Goal: Task Accomplishment & Management: Manage account settings

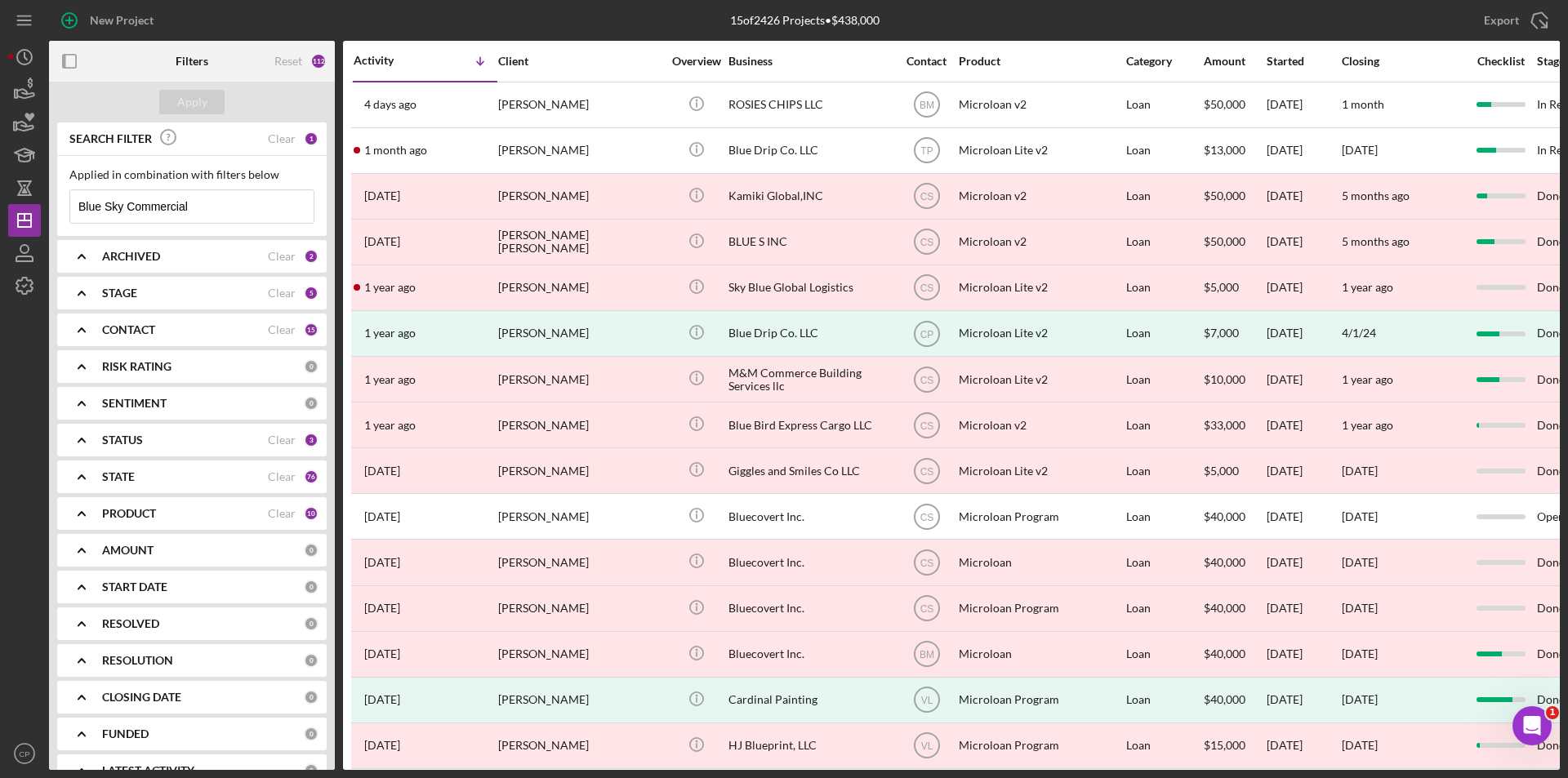
drag, startPoint x: 207, startPoint y: 207, endPoint x: -7, endPoint y: 207, distance: 214.0
click at [0, 207] on html "New Project 15 of 2426 Projects • $438,000 Blue Sky Commercial Export Icon/Expo…" at bounding box center [784, 389] width 1568 height 778
paste input "Satron Paint [PERSON_NAME] LLC"
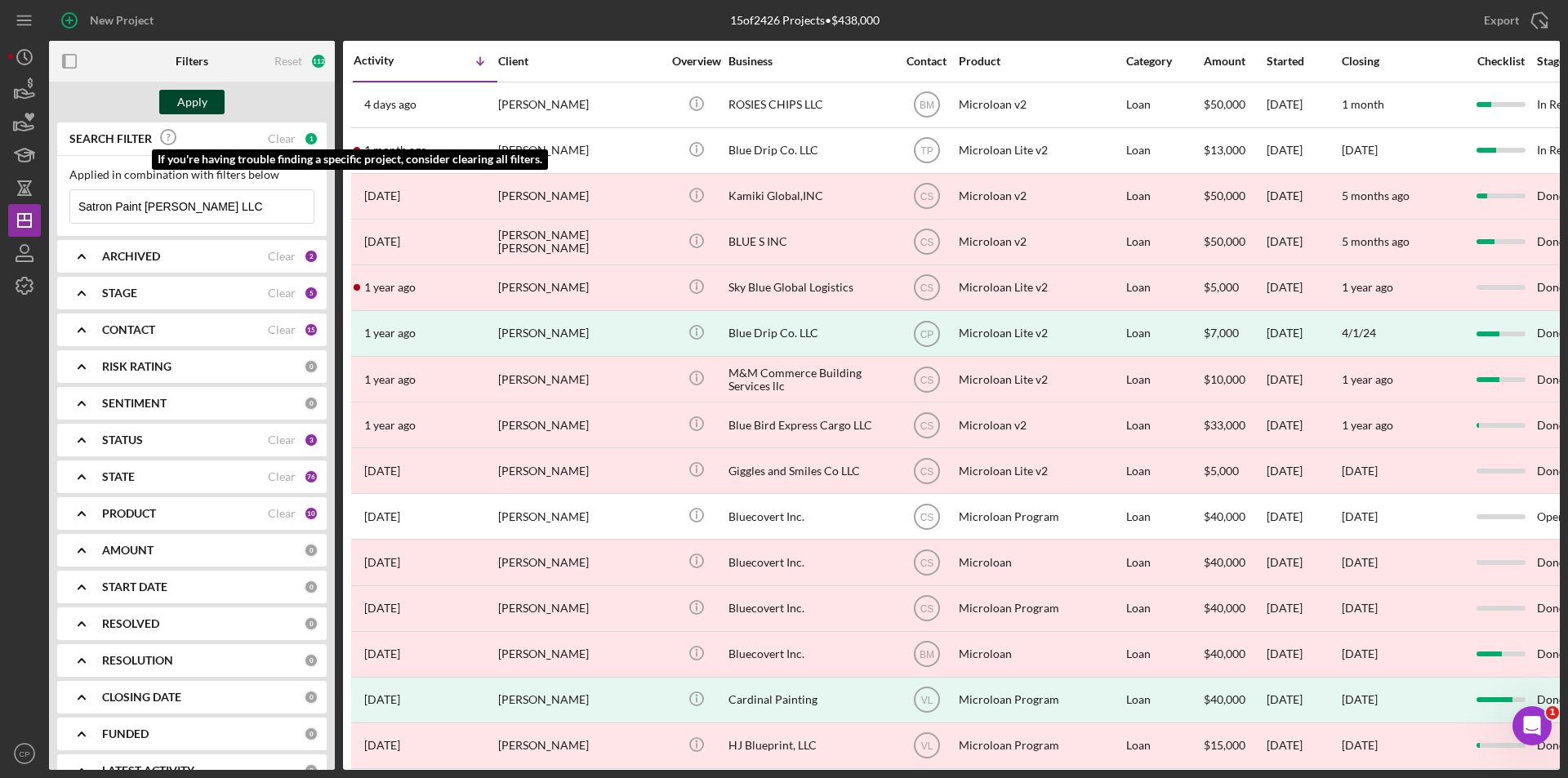
type input "Satron Paint [PERSON_NAME] LLC"
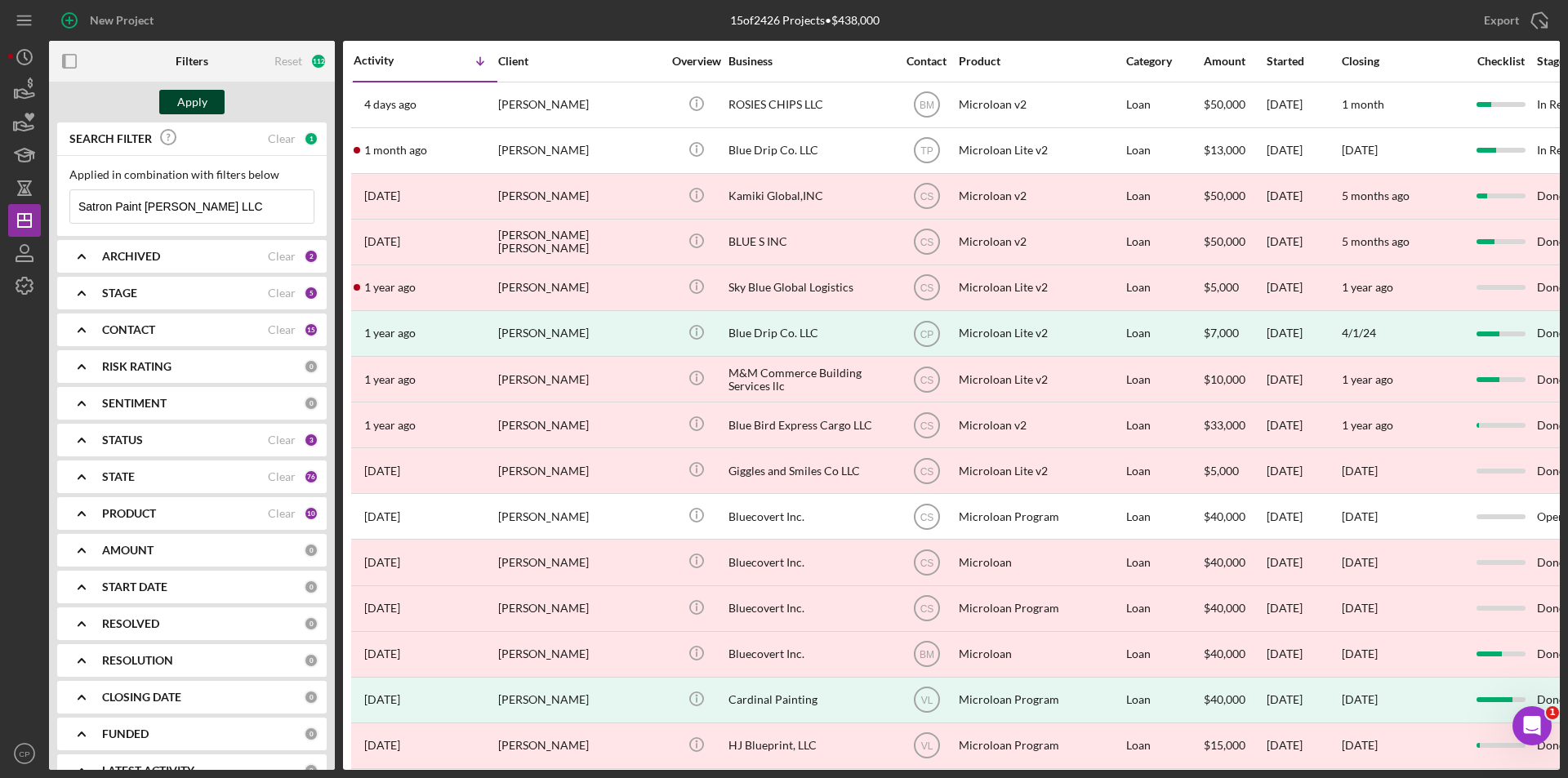
click at [195, 104] on div "Apply" at bounding box center [192, 102] width 30 height 24
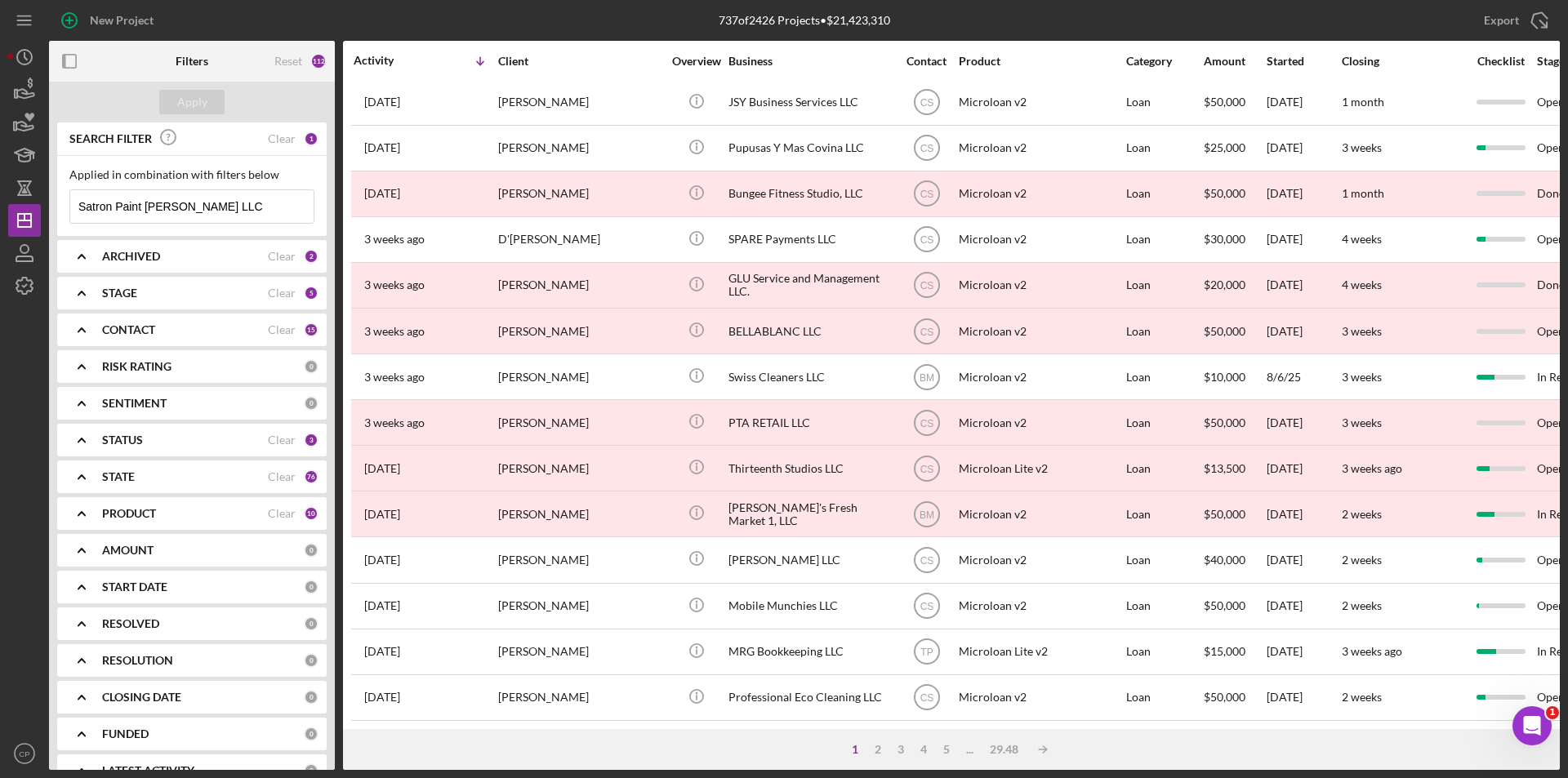
scroll to position [518, 0]
click at [79, 212] on input "Satron Paint [PERSON_NAME] LLC" at bounding box center [192, 206] width 243 height 33
click at [22, 254] on icon "button" at bounding box center [24, 253] width 41 height 41
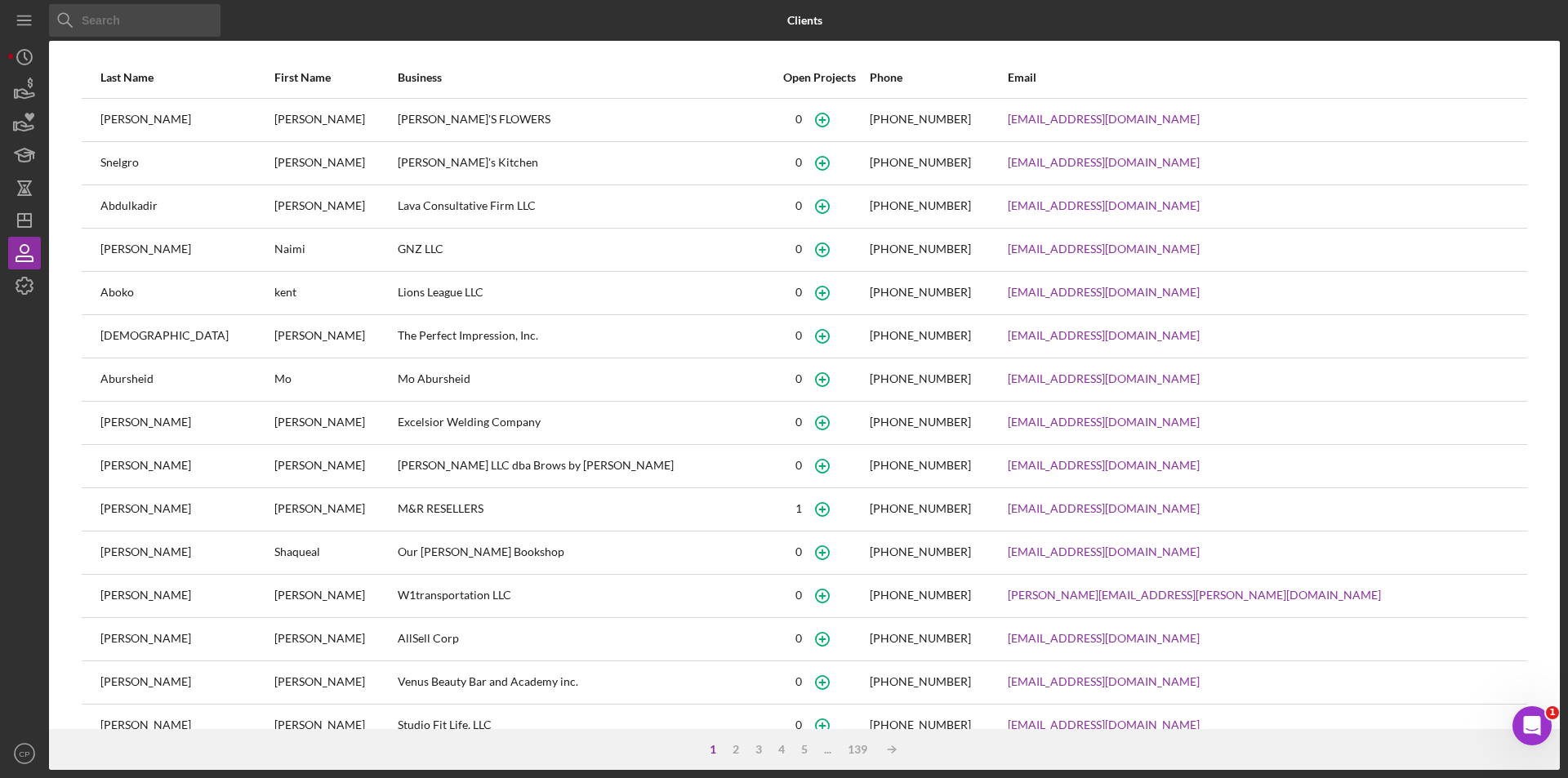
click at [151, 22] on input at bounding box center [135, 21] width 172 height 33
paste input "[PERSON_NAME]"
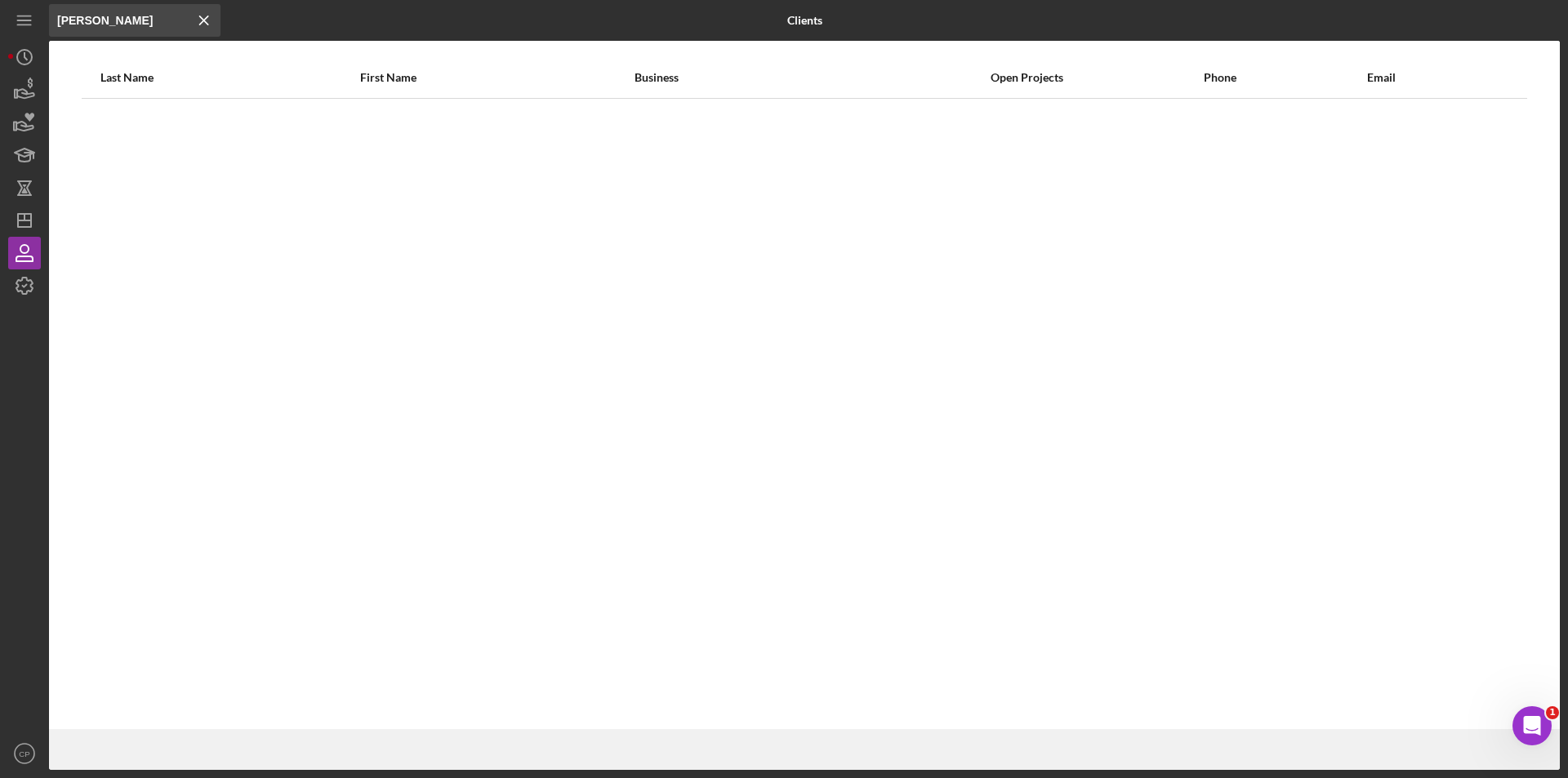
type input "[PERSON_NAME]"
click at [21, 223] on icon "Icon/Dashboard" at bounding box center [24, 220] width 41 height 41
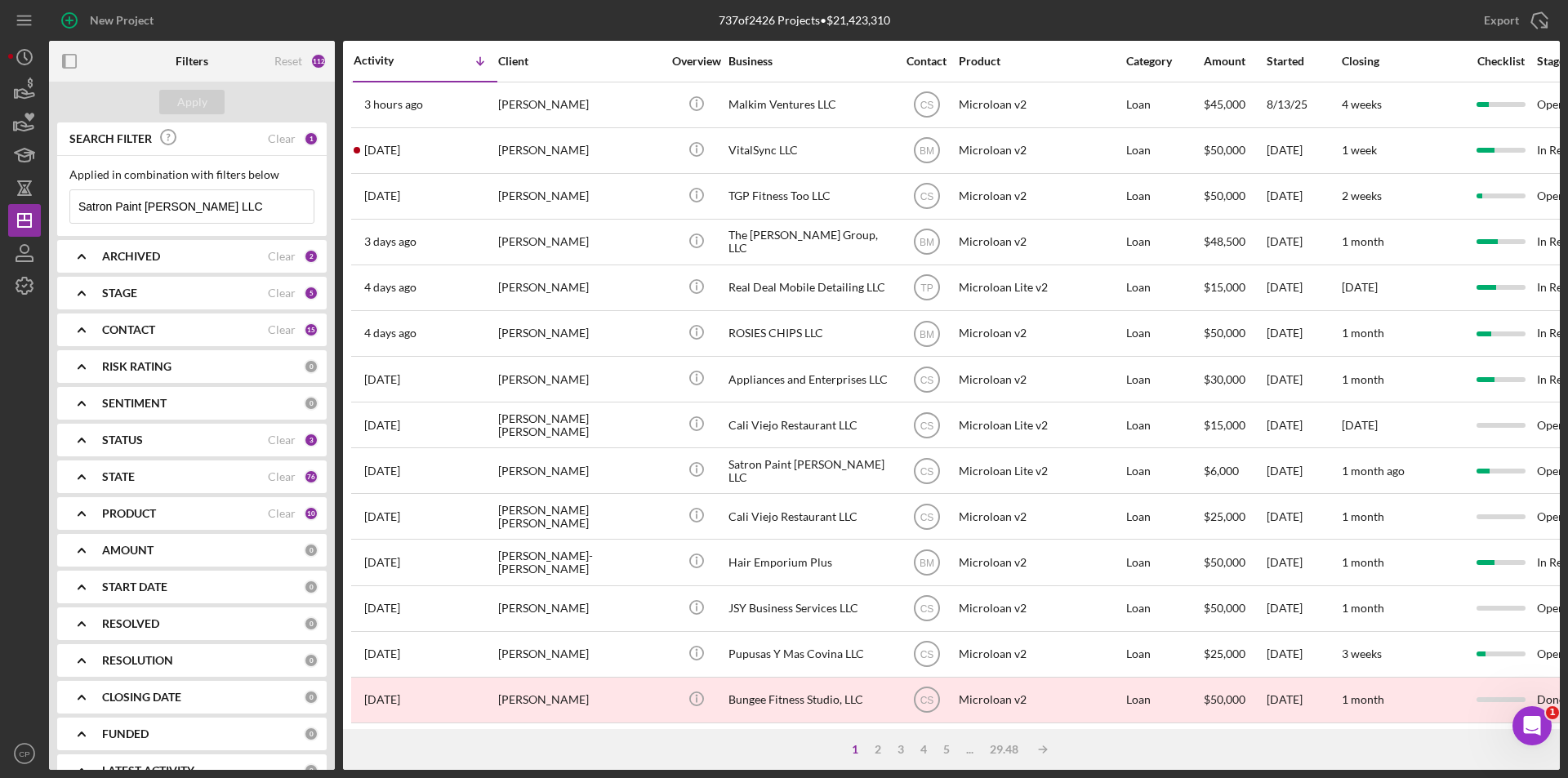
drag, startPoint x: 239, startPoint y: 195, endPoint x: -19, endPoint y: 208, distance: 258.3
click at [0, 208] on html "New Project 737 of 2426 Projects • $21,423,310 Satron Paint [PERSON_NAME] LLC E…" at bounding box center [784, 389] width 1568 height 778
click at [272, 214] on input "Satron Paint [PERSON_NAME] LLC" at bounding box center [192, 206] width 243 height 33
drag, startPoint x: 220, startPoint y: 209, endPoint x: 148, endPoint y: 210, distance: 72.0
click at [148, 210] on input "Satron Paint [PERSON_NAME] LLC" at bounding box center [192, 206] width 243 height 33
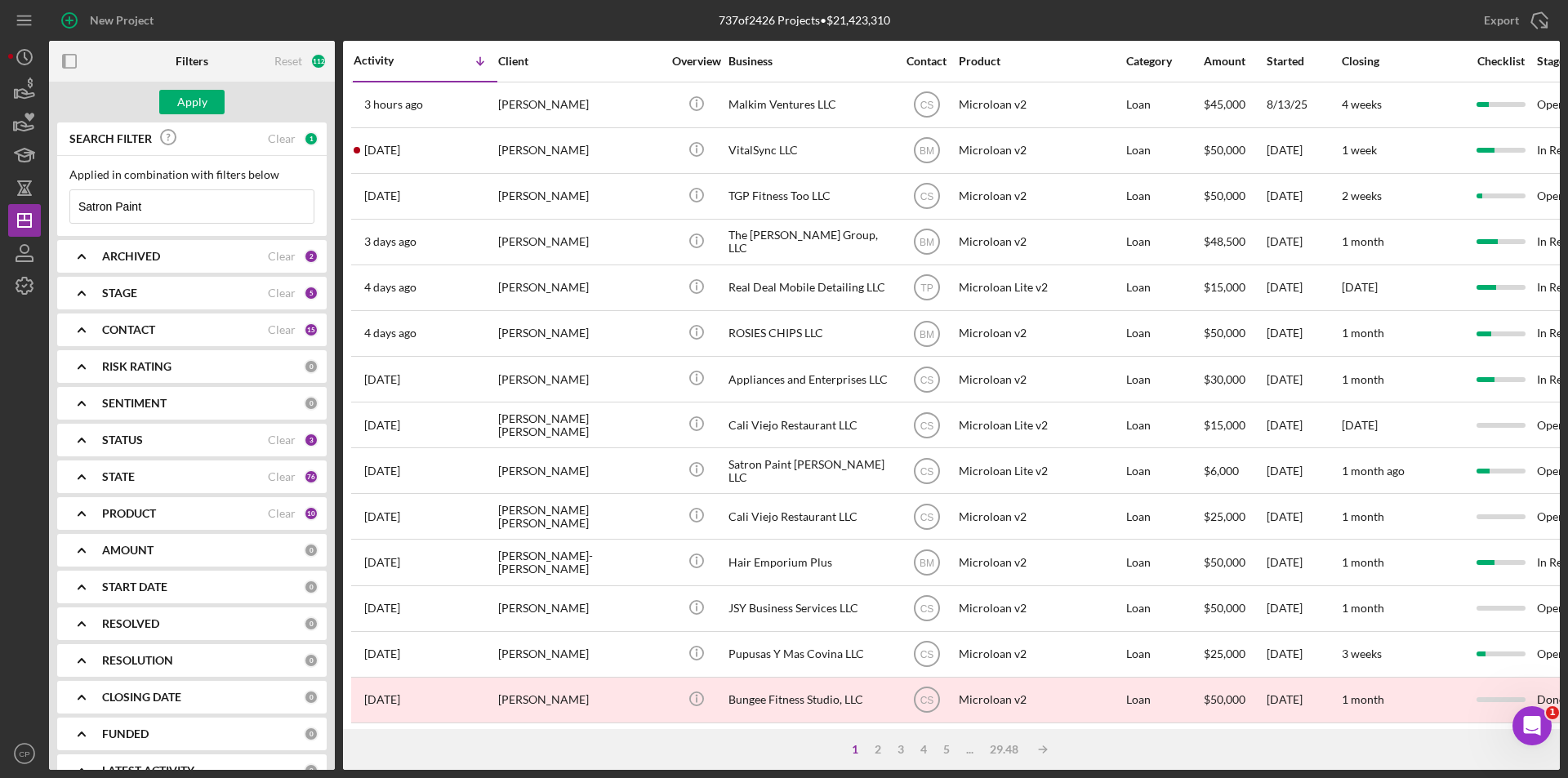
type input "Satron Paint"
click at [178, 116] on div "Apply" at bounding box center [192, 102] width 286 height 41
click at [179, 111] on div "Apply" at bounding box center [192, 102] width 30 height 24
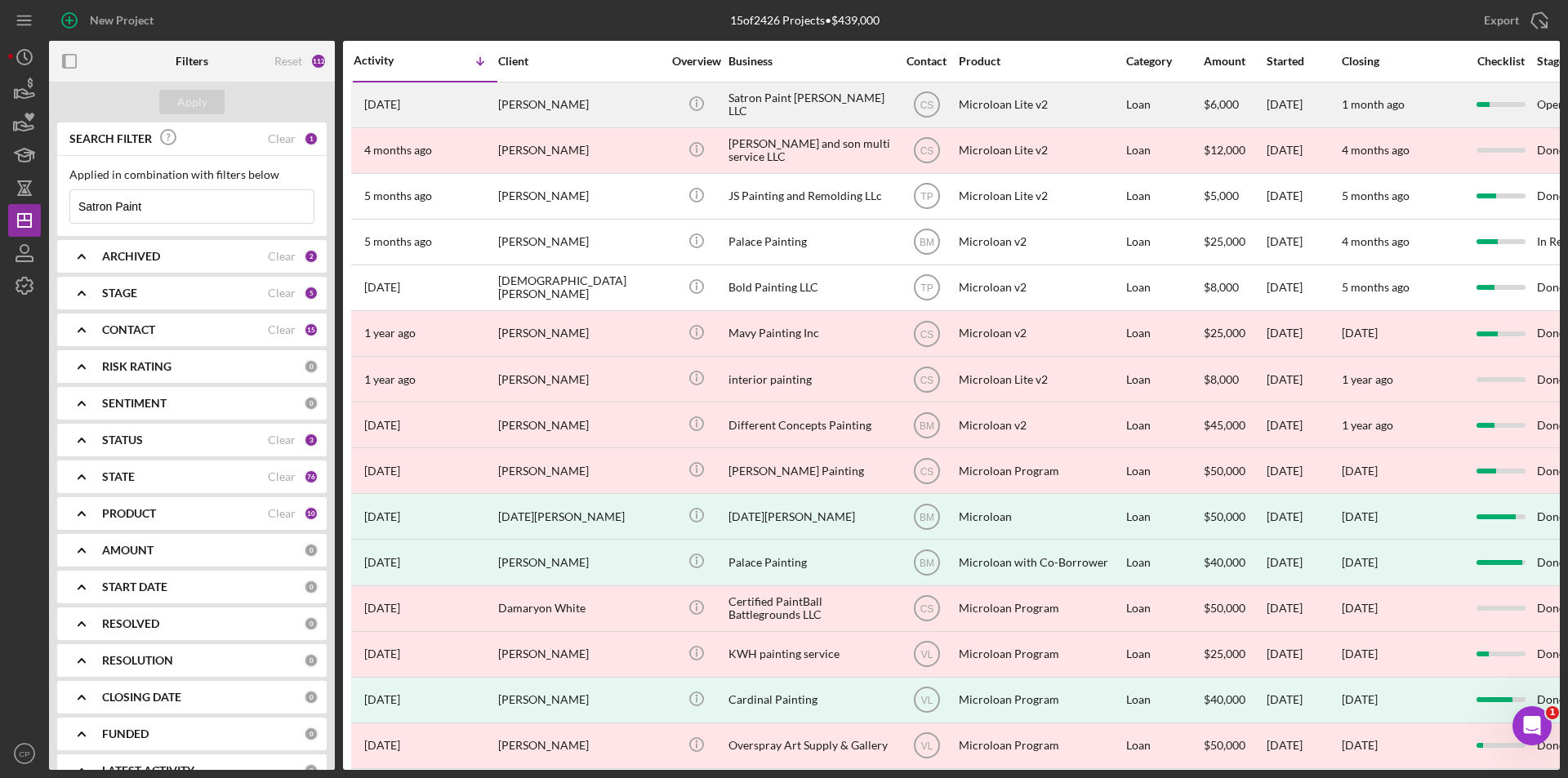
click at [733, 110] on div "Satron Paint [PERSON_NAME] LLC" at bounding box center [809, 105] width 163 height 43
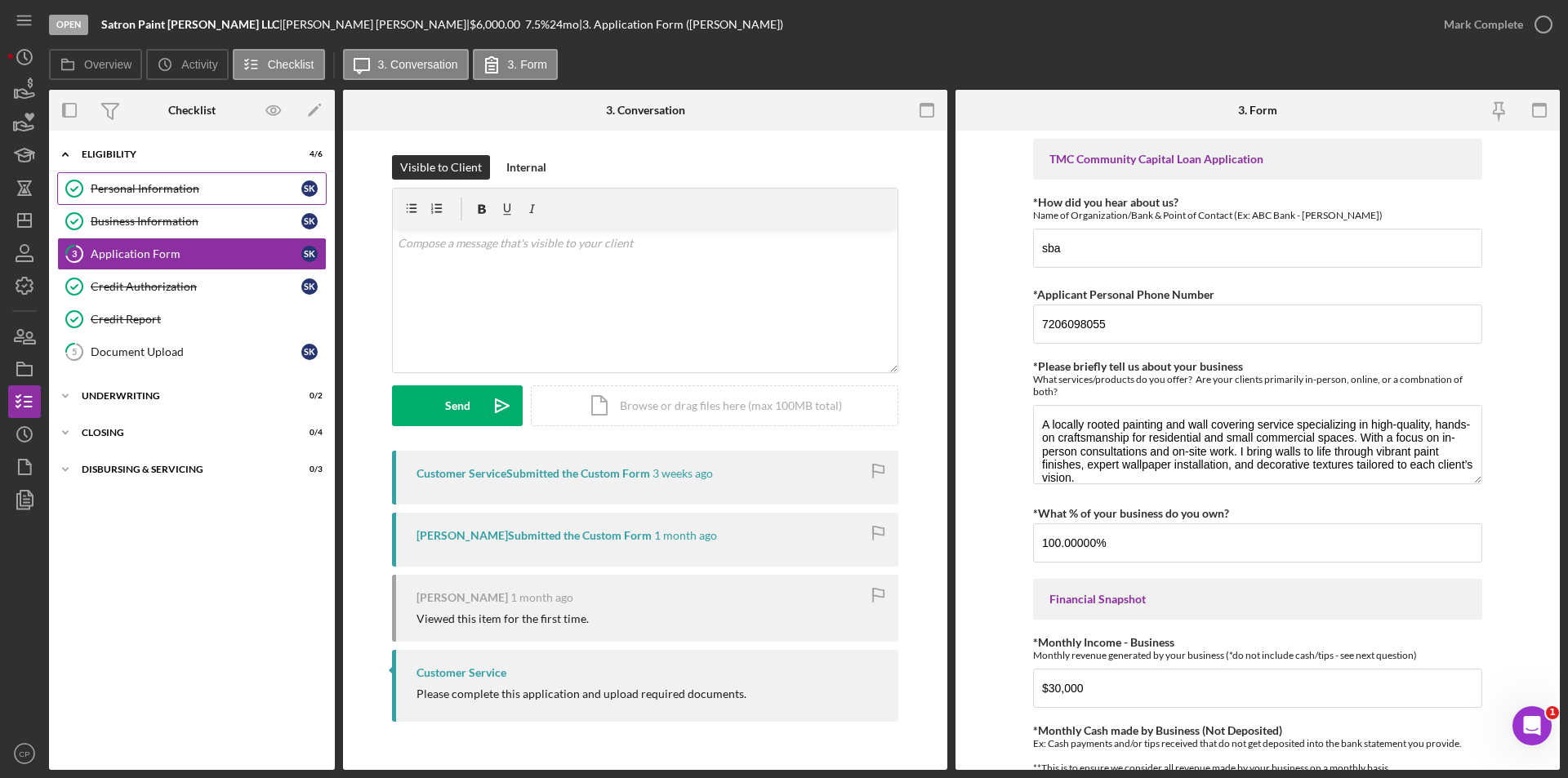
click at [154, 188] on div "Personal Information" at bounding box center [196, 188] width 211 height 13
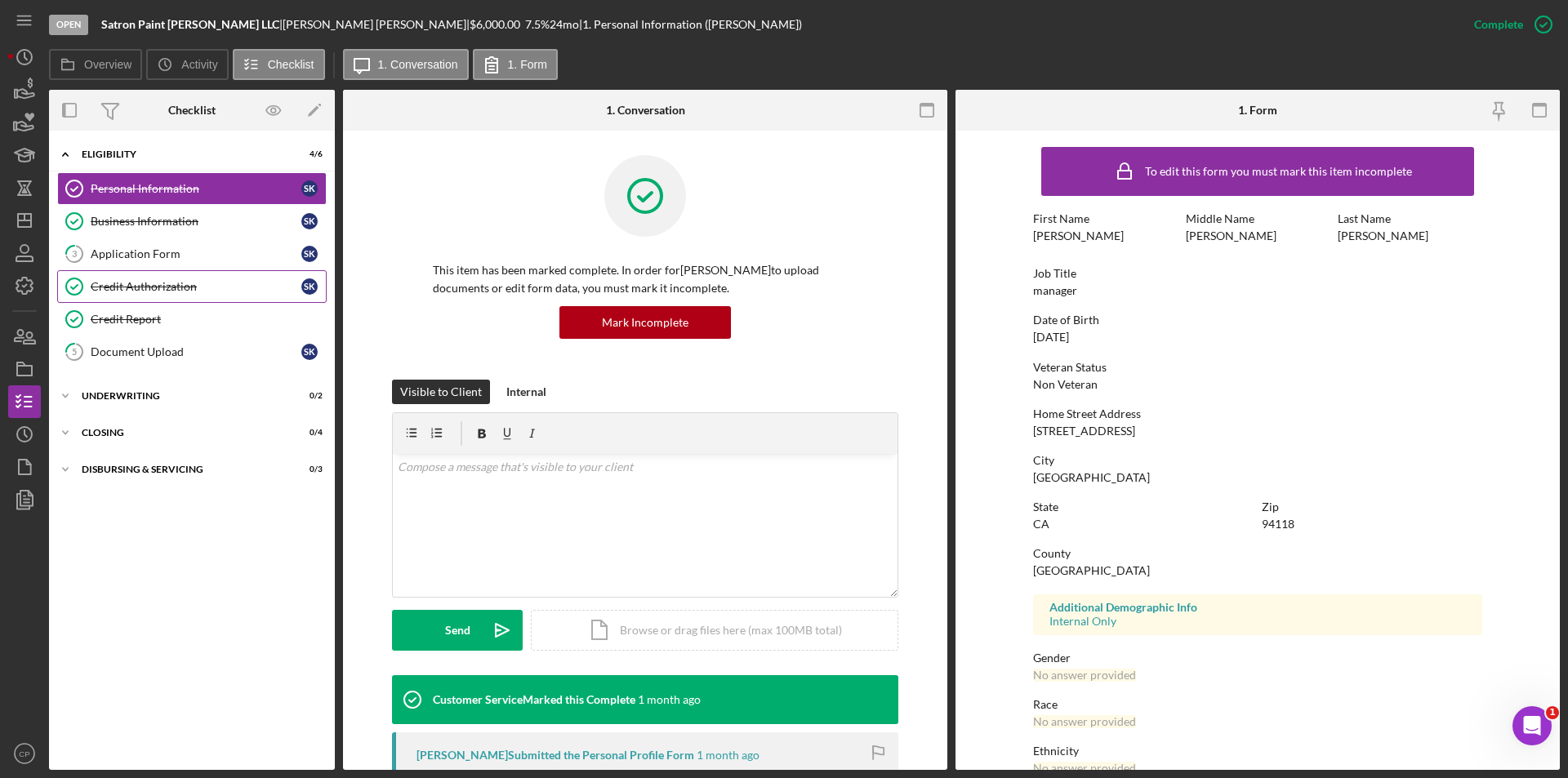
click at [144, 299] on link "Credit Authorization Credit Authorization s k" at bounding box center [192, 286] width 269 height 33
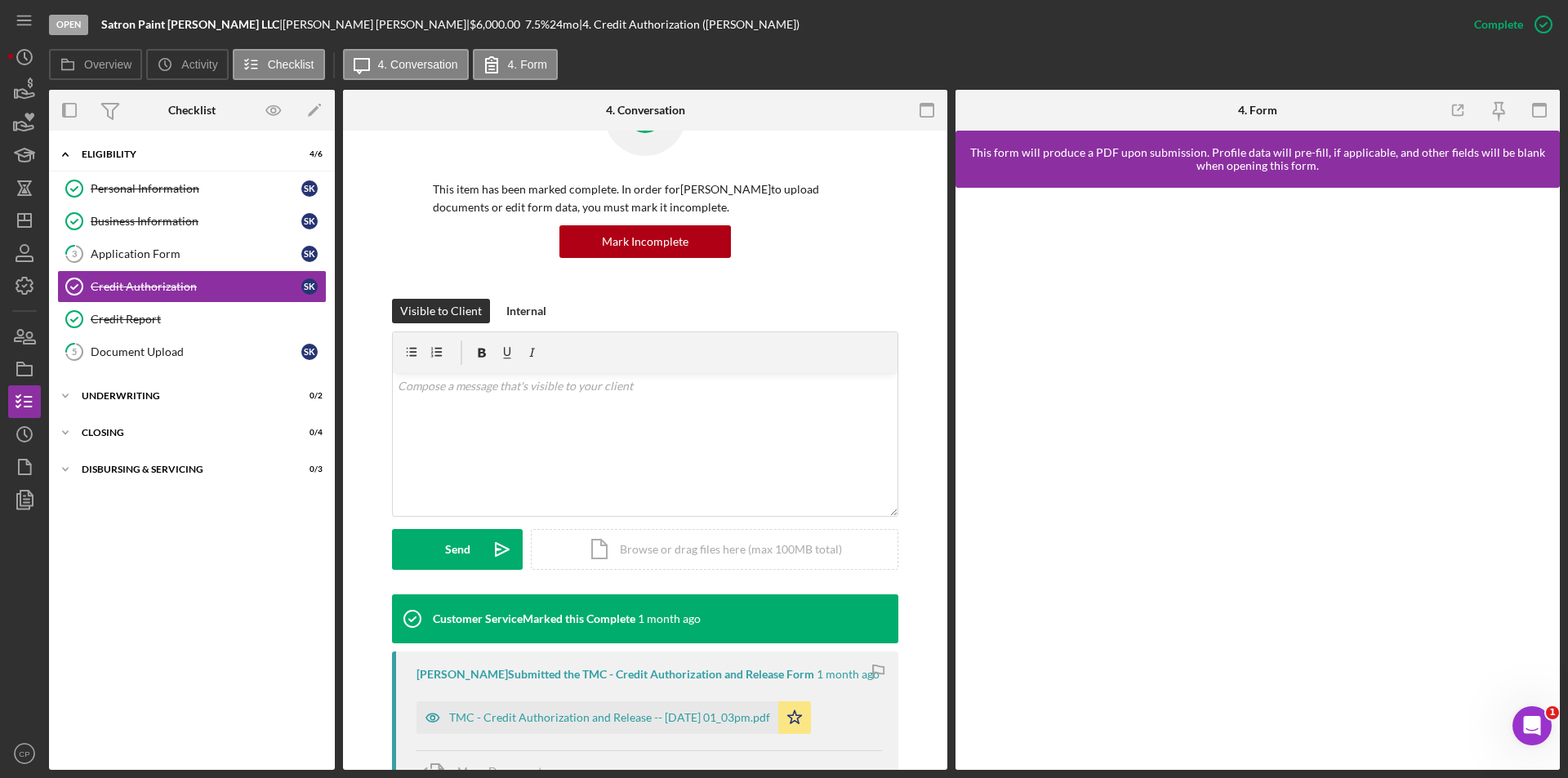
scroll to position [292, 0]
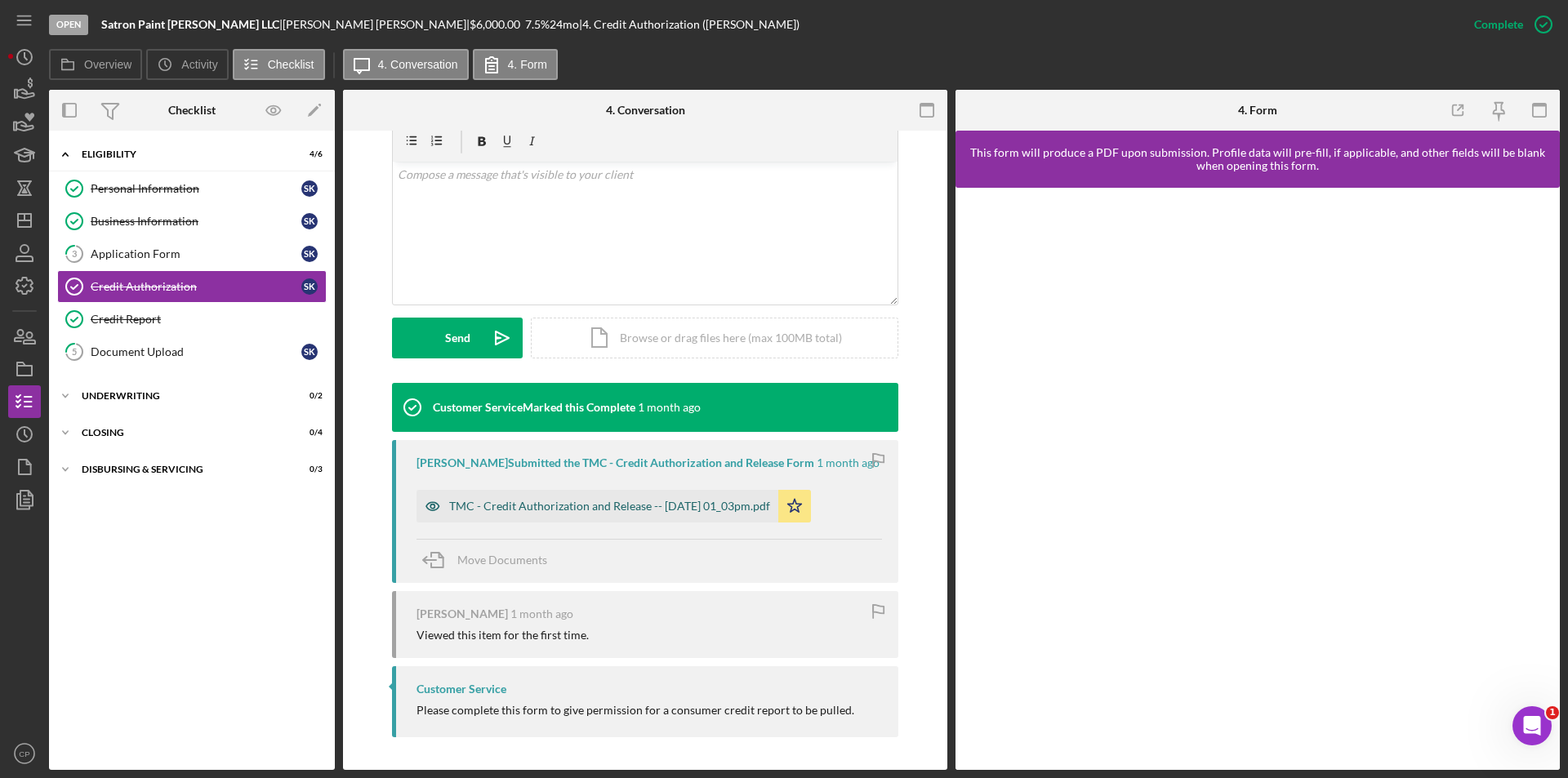
click at [586, 505] on div "TMC - Credit Authorization and Release -- [DATE] 01_03pm.pdf" at bounding box center [609, 505] width 321 height 13
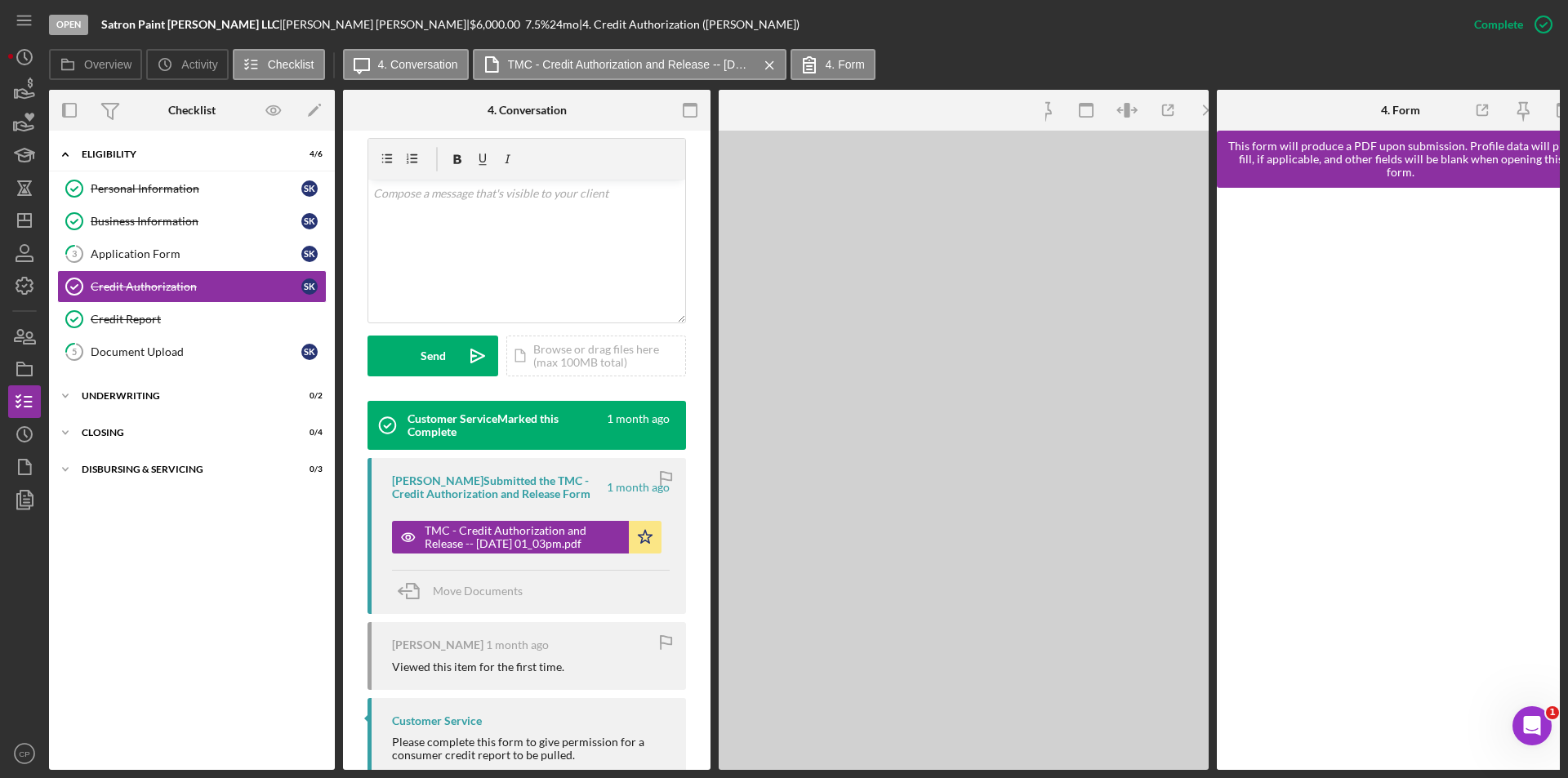
scroll to position [311, 0]
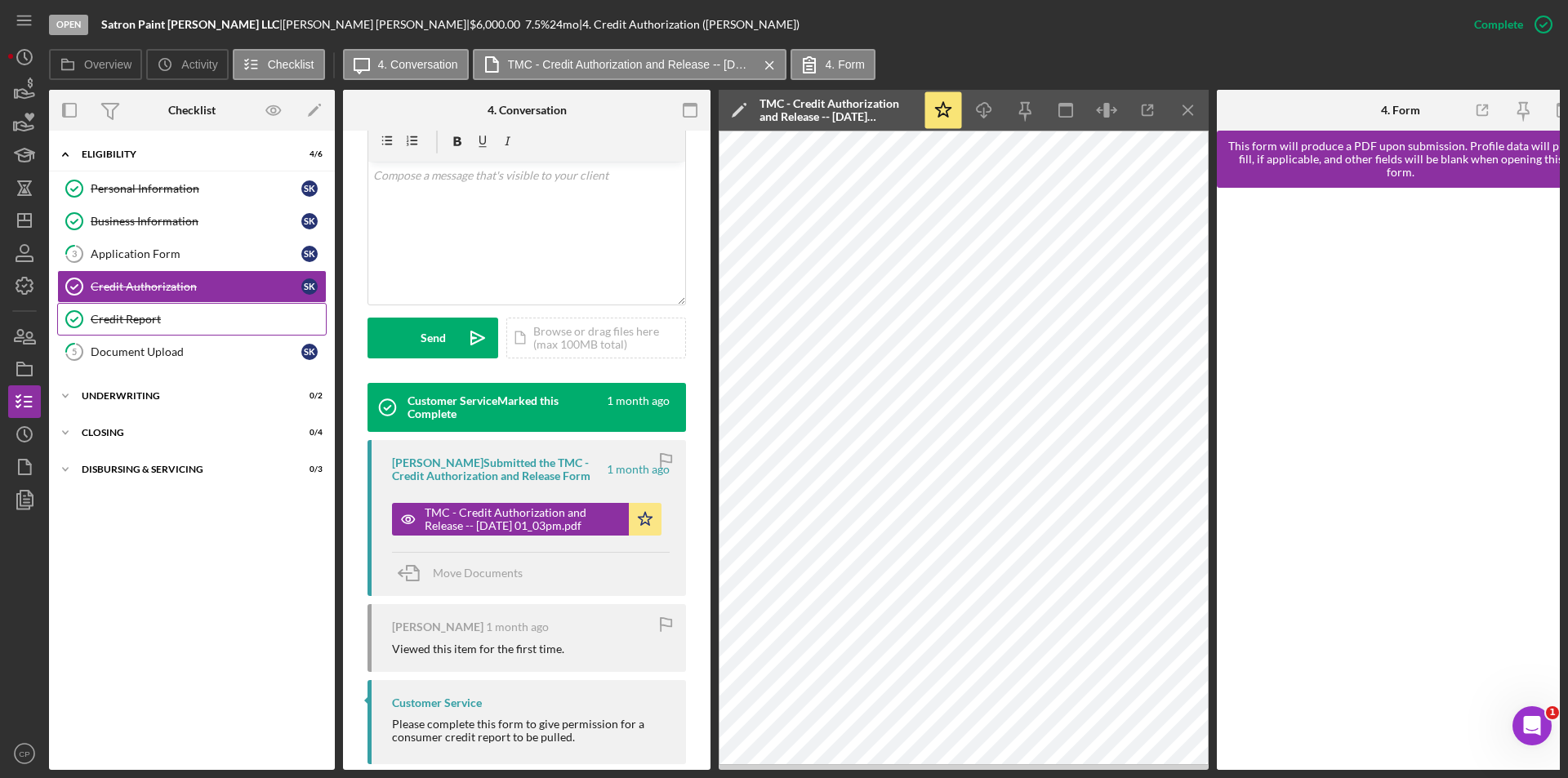
click at [159, 319] on div "Credit Report" at bounding box center [208, 318] width 235 height 13
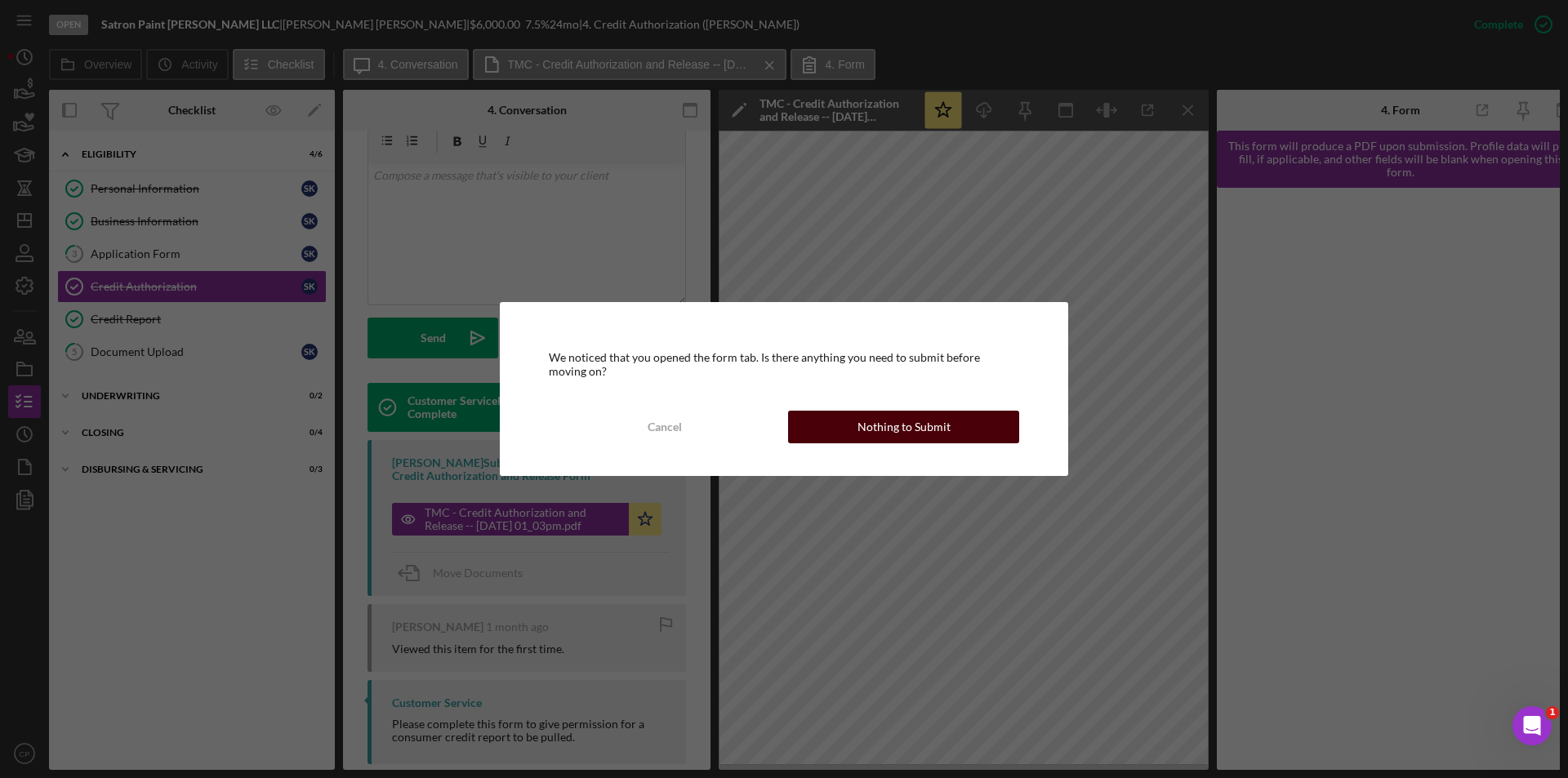
click at [928, 429] on div "Nothing to Submit" at bounding box center [904, 427] width 93 height 33
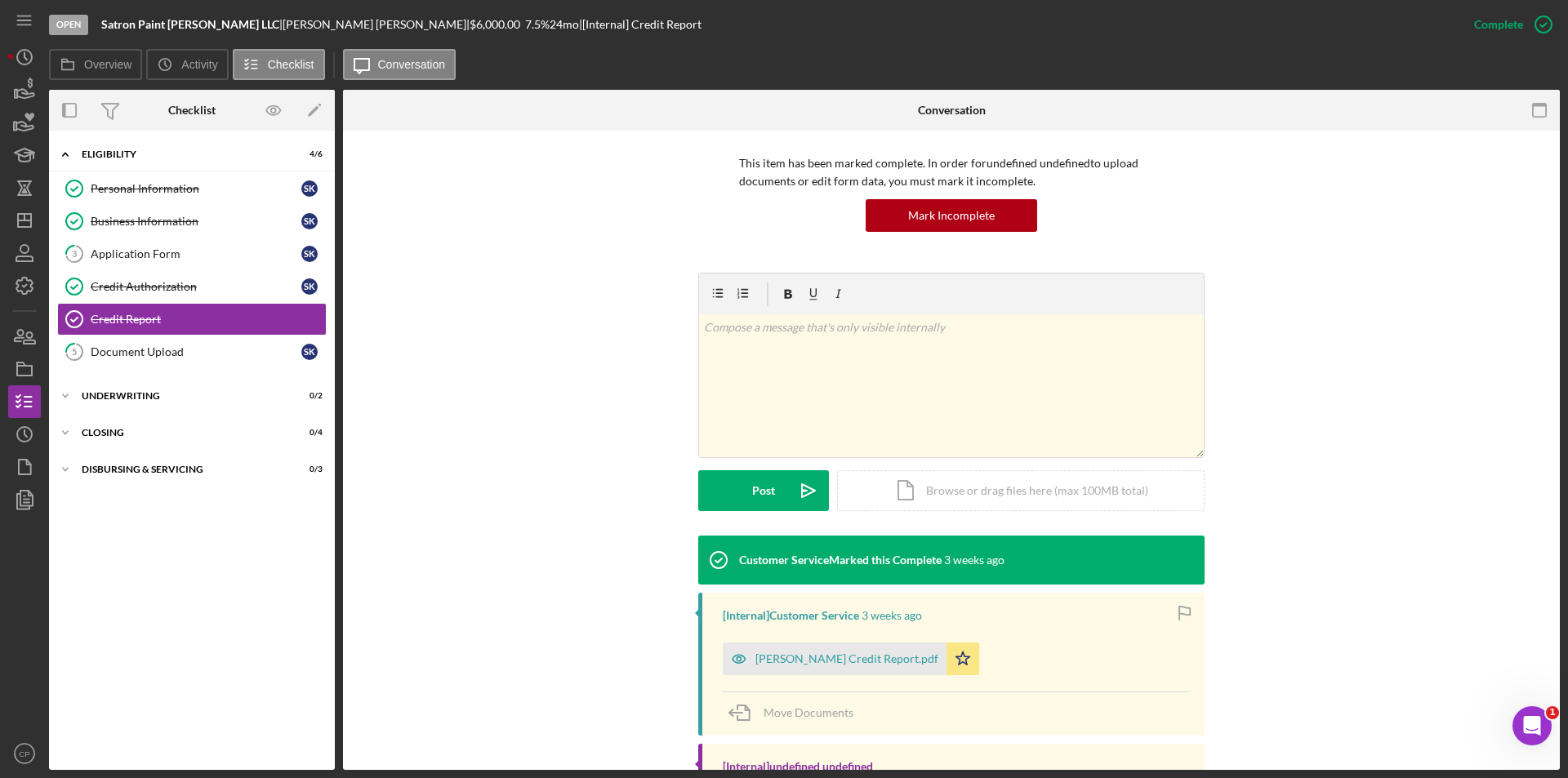
scroll to position [251, 0]
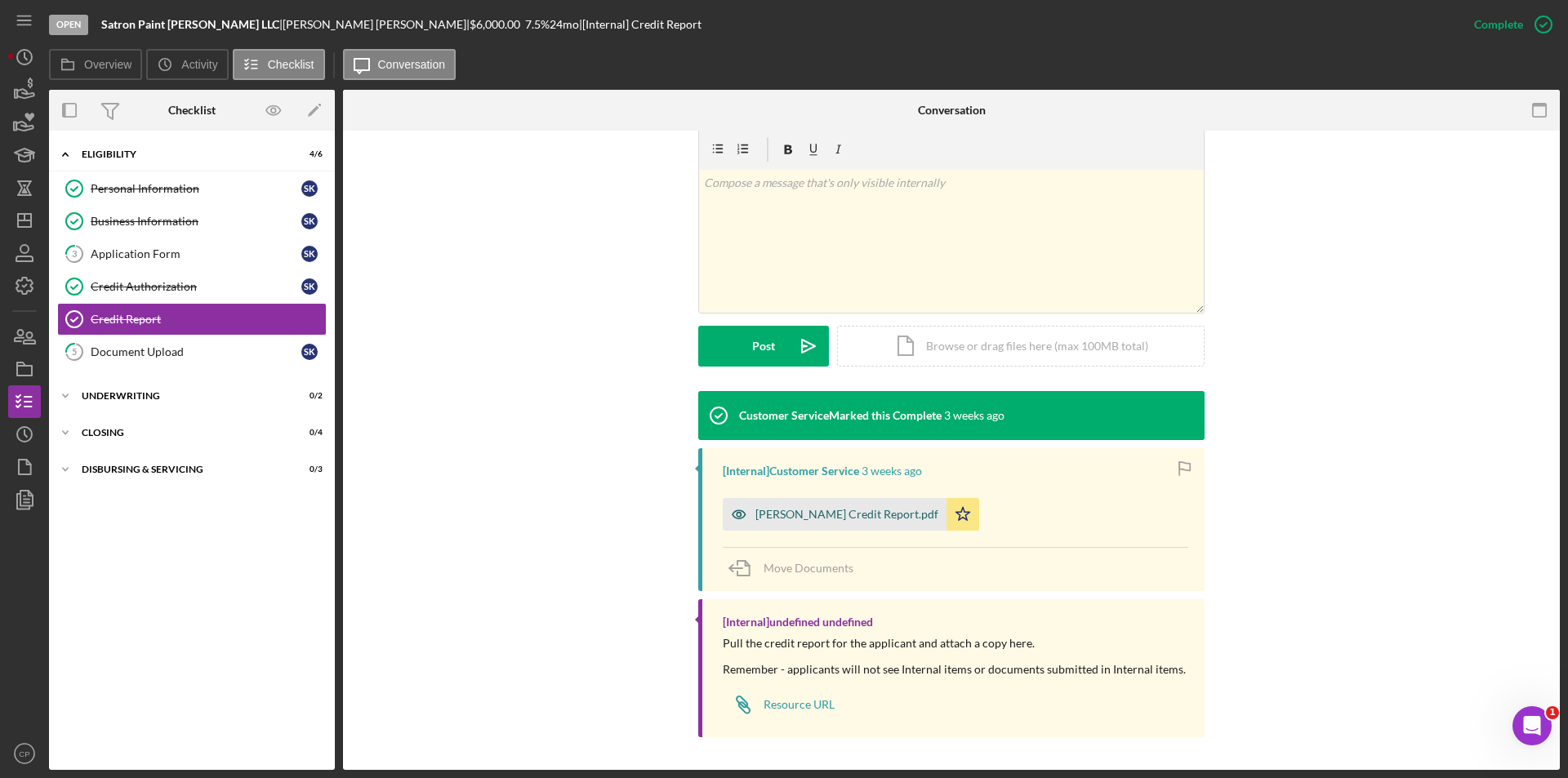
click at [793, 525] on div "[PERSON_NAME] Credit Report.pdf" at bounding box center [834, 514] width 224 height 33
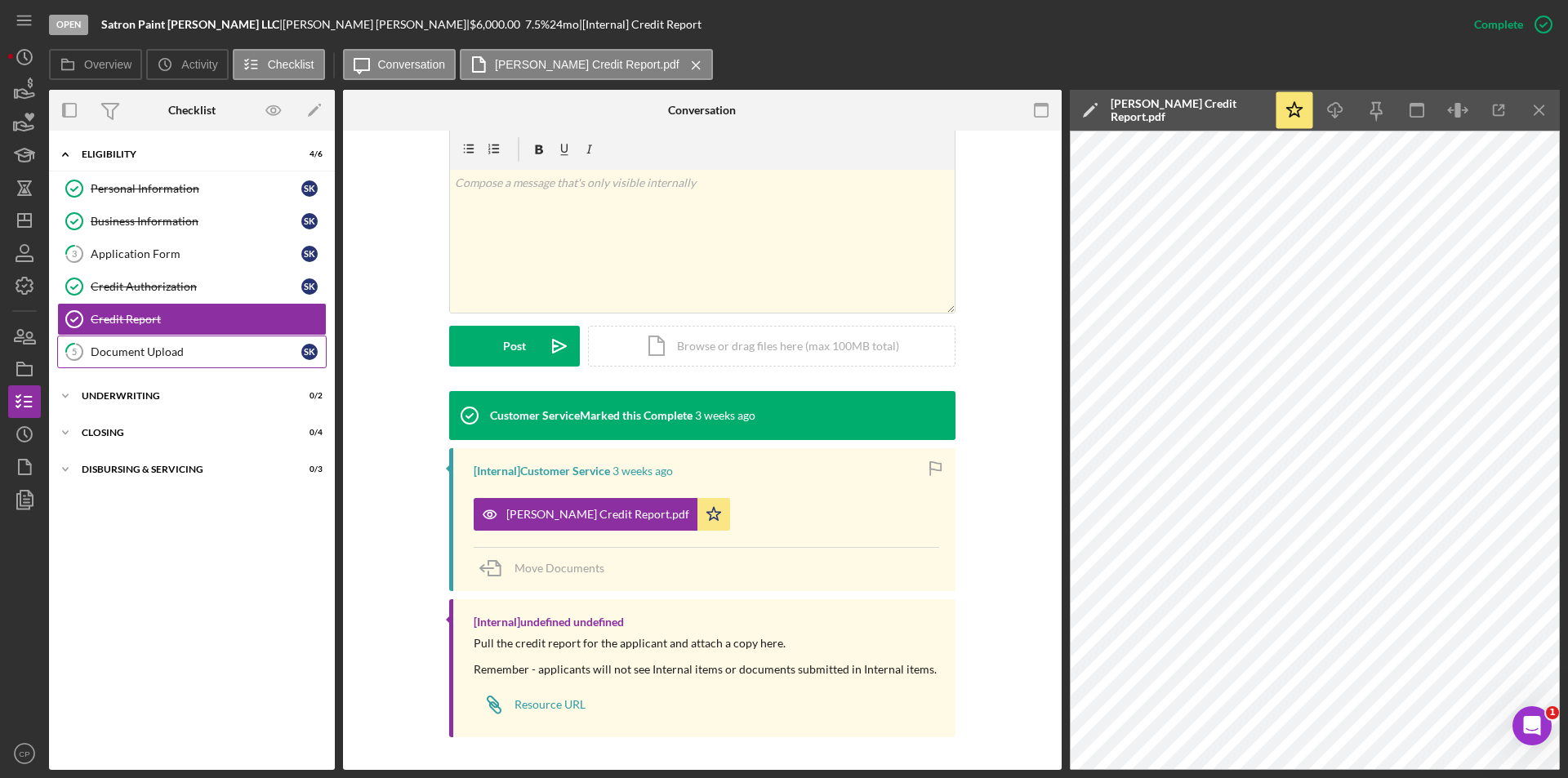
click at [168, 355] on div "Document Upload" at bounding box center [196, 351] width 211 height 13
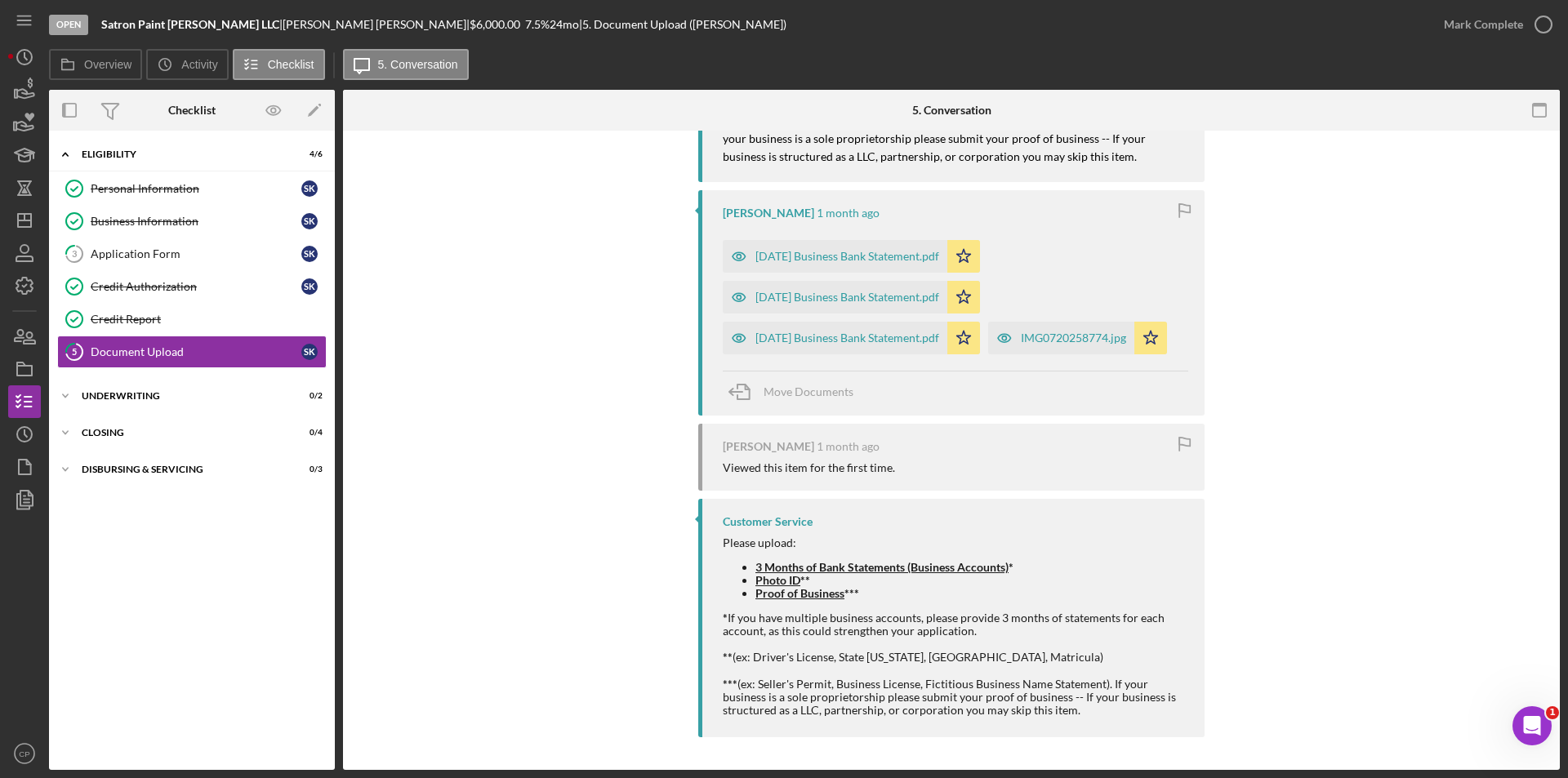
scroll to position [951, 0]
click at [1021, 343] on div "IMG0720258774.jpg" at bounding box center [1074, 337] width 105 height 13
